Goal: Information Seeking & Learning: Check status

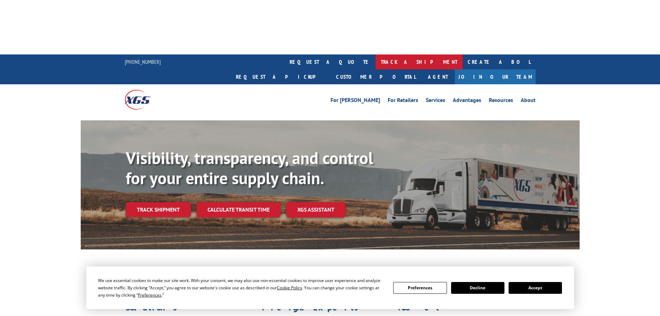
click at [376, 54] on link "track a shipment" at bounding box center [419, 61] width 87 height 15
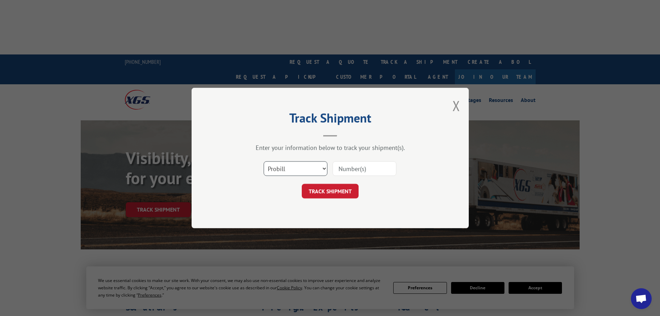
click at [308, 168] on select "Select category... Probill BOL PO" at bounding box center [296, 168] width 64 height 15
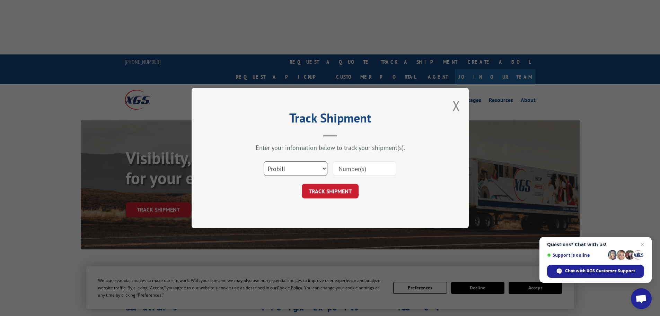
click at [308, 168] on select "Select category... Probill BOL PO" at bounding box center [296, 168] width 64 height 15
click at [348, 168] on input at bounding box center [365, 168] width 64 height 15
type input "17402223"
click button "TRACK SHIPMENT" at bounding box center [330, 191] width 57 height 15
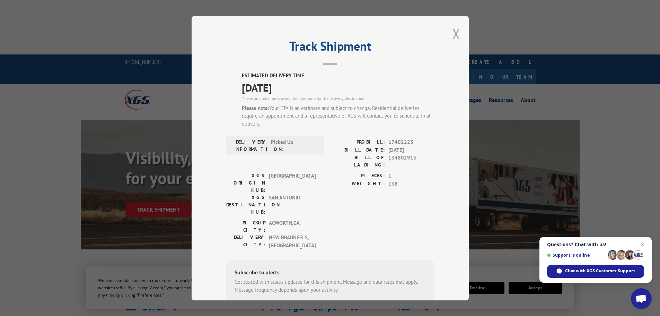
click at [452, 33] on button "Close modal" at bounding box center [456, 34] width 8 height 18
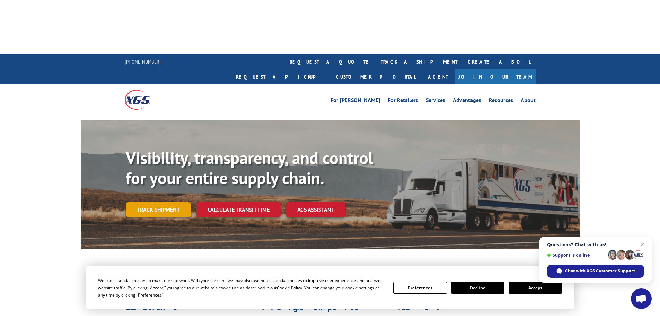
click at [150, 202] on link "Track shipment" at bounding box center [158, 209] width 65 height 15
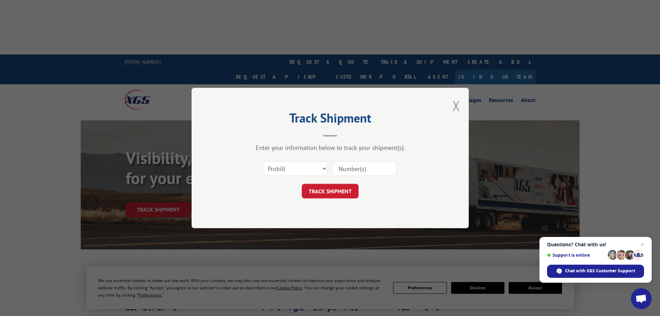
click at [456, 104] on button "Close modal" at bounding box center [456, 105] width 8 height 18
